Goal: Task Accomplishment & Management: Manage account settings

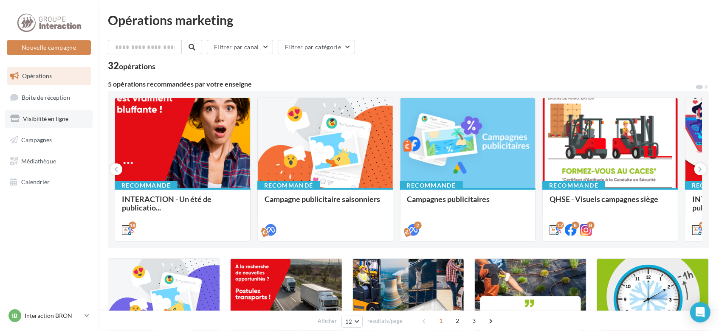
click at [68, 119] on link "Visibilité en ligne" at bounding box center [49, 119] width 88 height 18
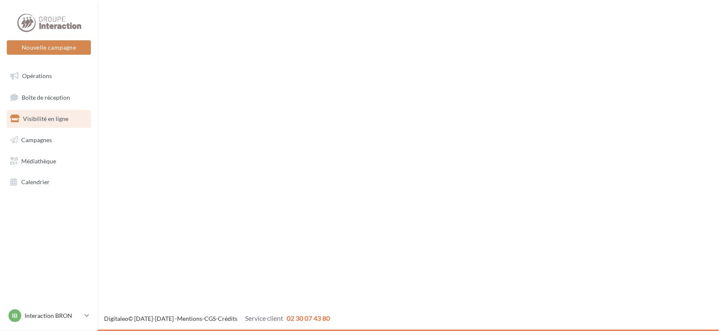
click at [62, 138] on link "Campagnes" at bounding box center [49, 140] width 88 height 18
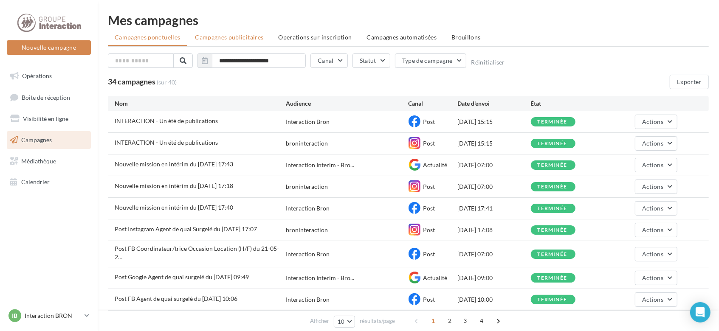
click at [254, 39] on span "Campagnes publicitaires" at bounding box center [229, 37] width 68 height 7
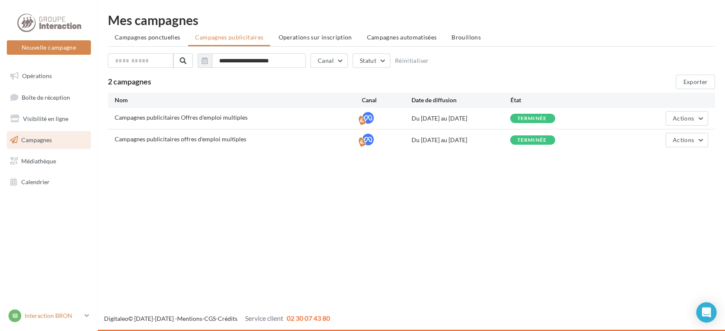
click at [69, 317] on p "Interaction BRON" at bounding box center [53, 316] width 57 height 8
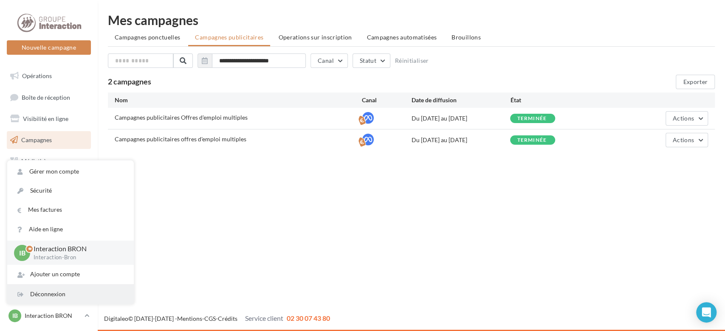
click at [74, 297] on div "Déconnexion" at bounding box center [70, 294] width 127 height 19
